Goal: Transaction & Acquisition: Purchase product/service

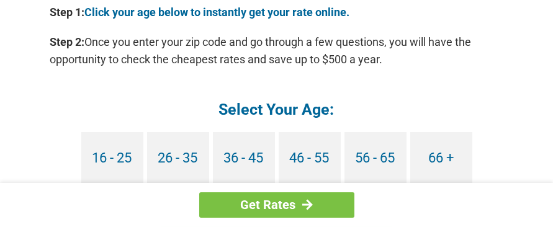
scroll to position [1257, 0]
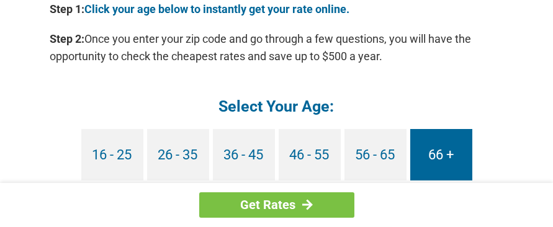
click at [446, 133] on link "66 +" at bounding box center [441, 155] width 62 height 52
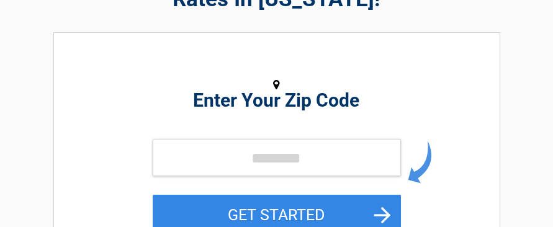
scroll to position [166, 0]
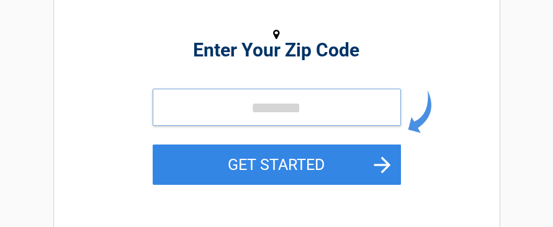
click at [249, 106] on input "tel" at bounding box center [277, 107] width 248 height 37
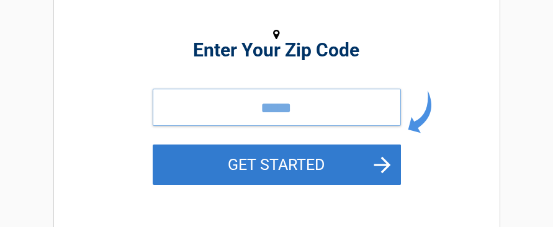
type input "*****"
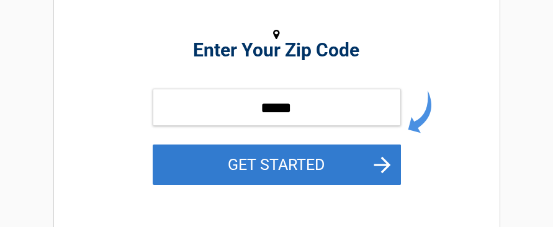
click at [273, 161] on button "GET STARTED" at bounding box center [277, 165] width 248 height 40
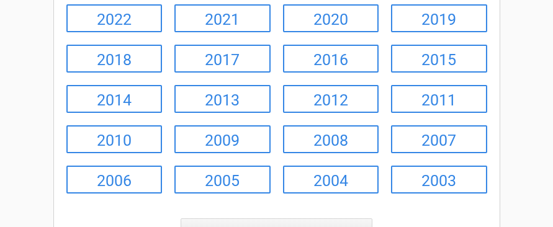
scroll to position [230, 0]
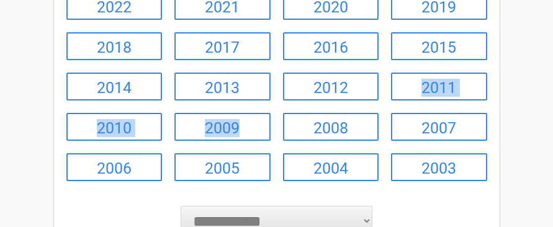
drag, startPoint x: 365, startPoint y: 89, endPoint x: 256, endPoint y: 143, distance: 121.6
click at [256, 143] on ul "2026 2025 2024 2023 2022 2021 2020 2019 2018 2017 2016 2015 2014 2013 2012 2011…" at bounding box center [276, 66] width 433 height 242
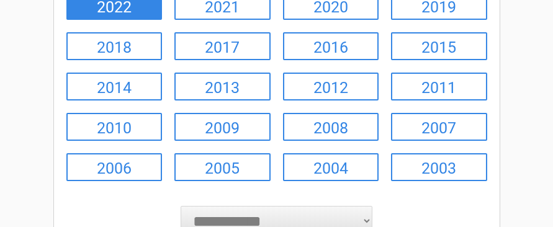
click at [123, 6] on link "2022" at bounding box center [114, 6] width 96 height 28
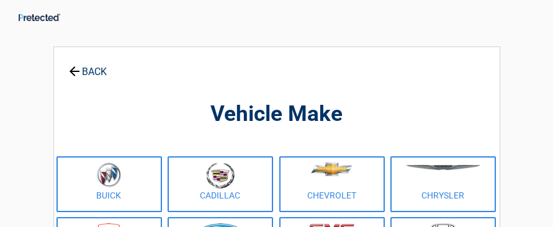
scroll to position [0, 0]
